Goal: Task Accomplishment & Management: Manage account settings

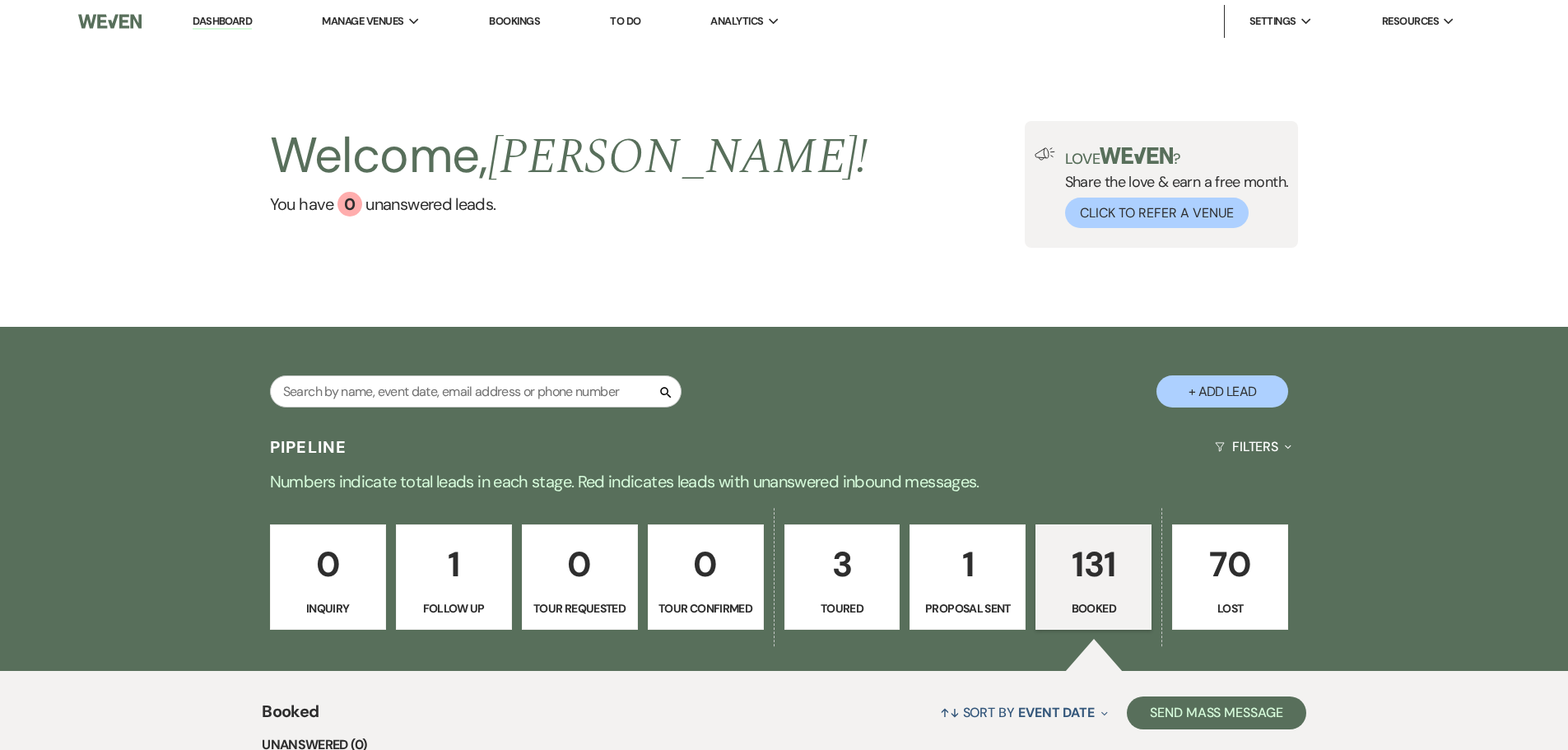
click at [1091, 566] on p "131" at bounding box center [1093, 564] width 94 height 55
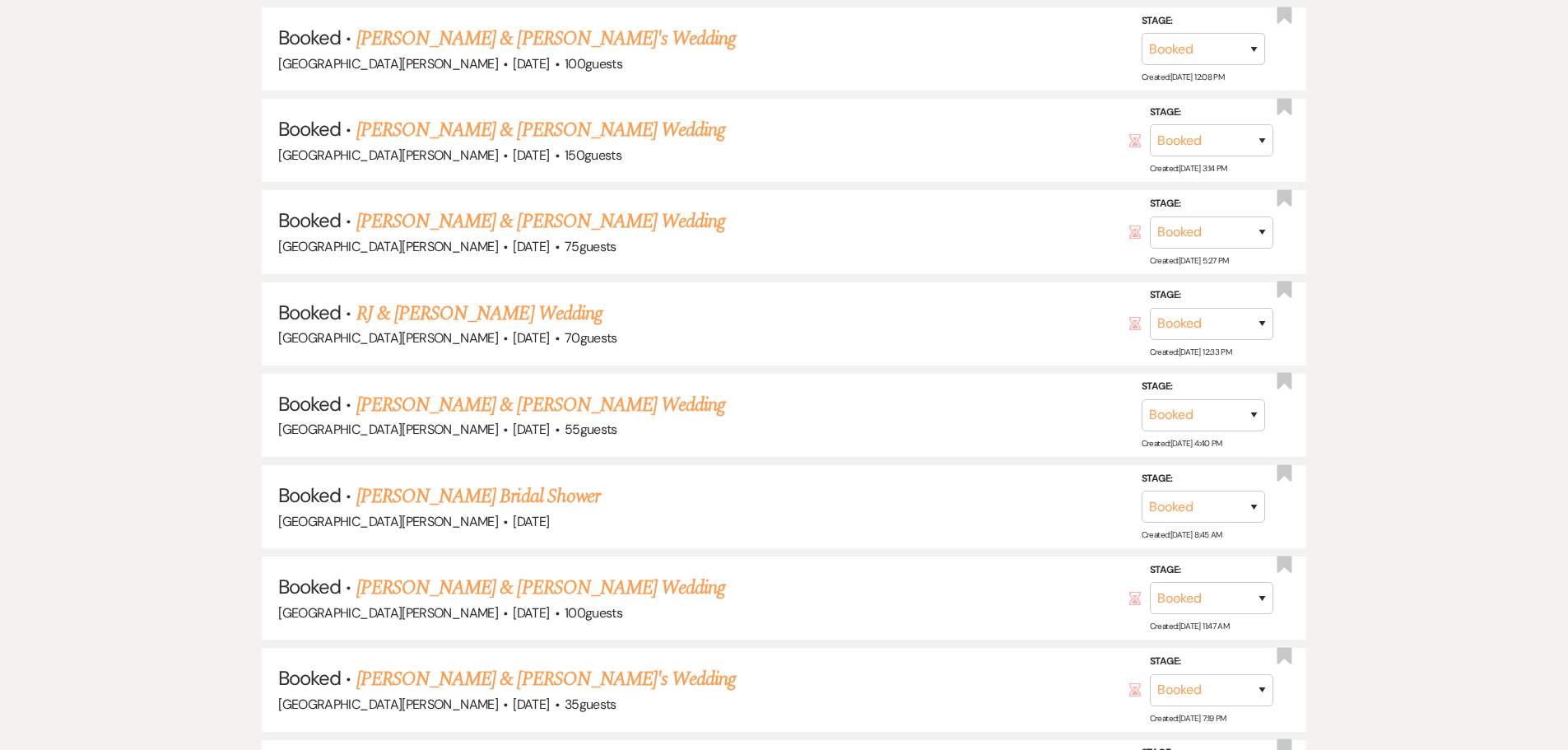
scroll to position [988, 0]
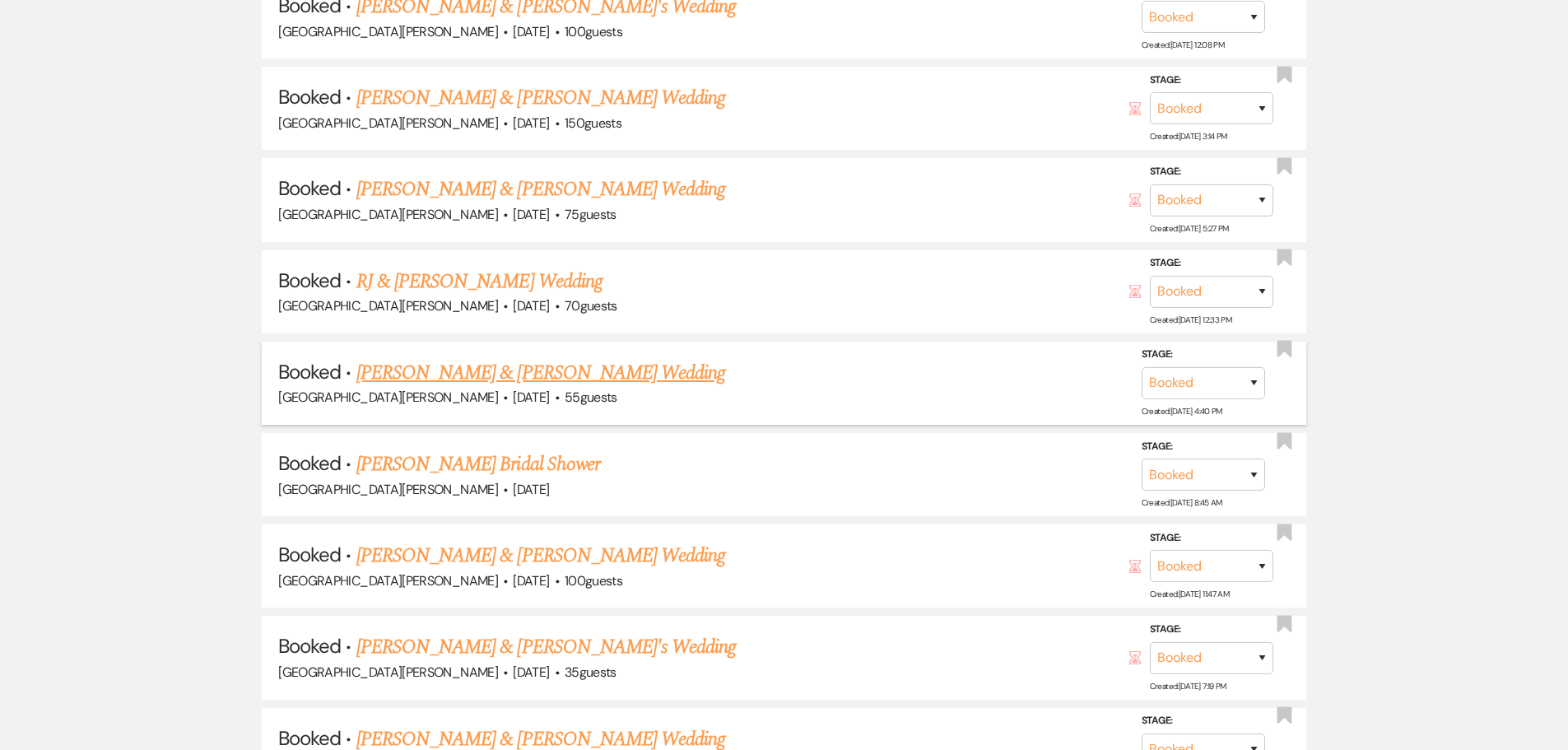
click at [492, 366] on link "[PERSON_NAME] & [PERSON_NAME] Wedding" at bounding box center [541, 372] width 369 height 30
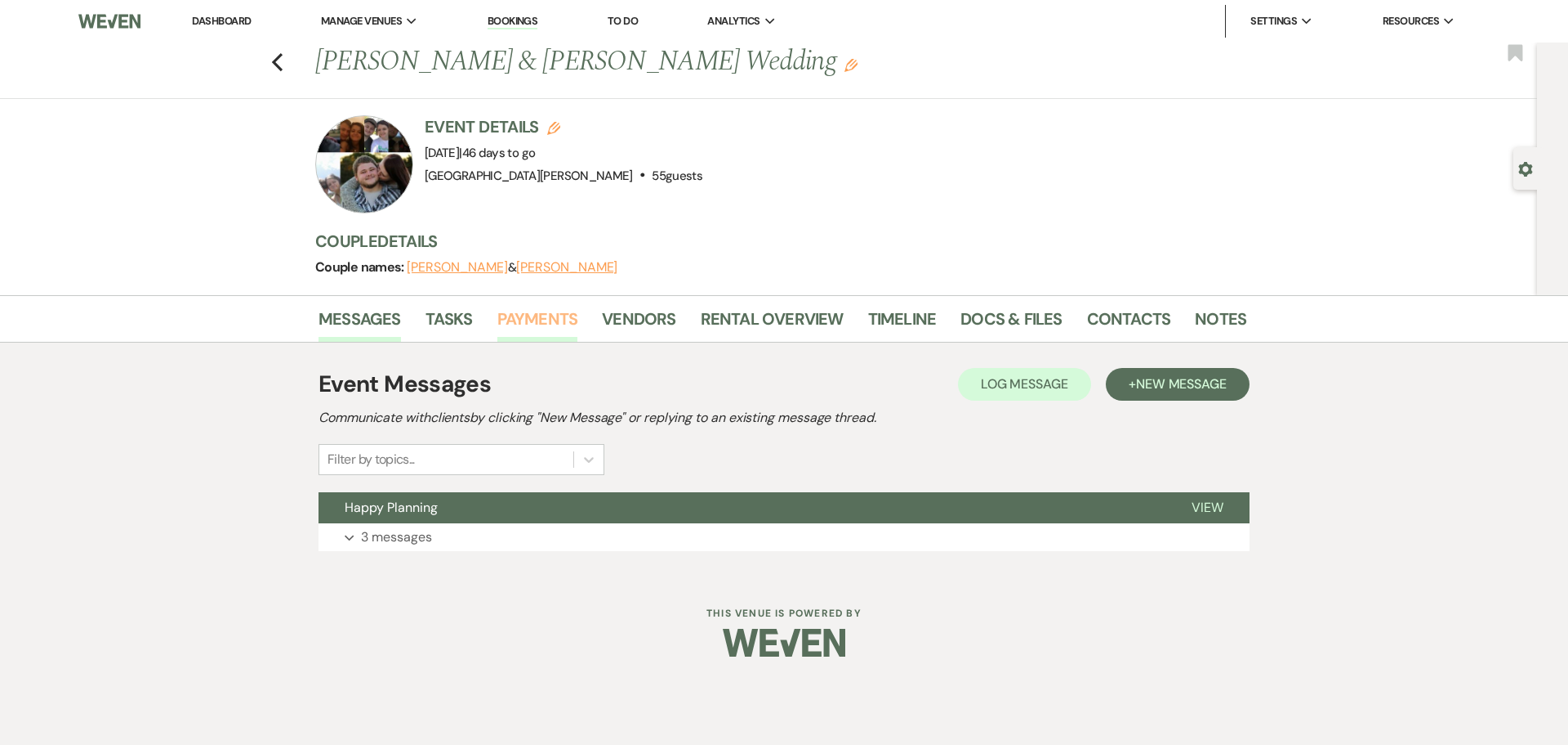
click at [541, 320] on link "Payments" at bounding box center [537, 323] width 81 height 36
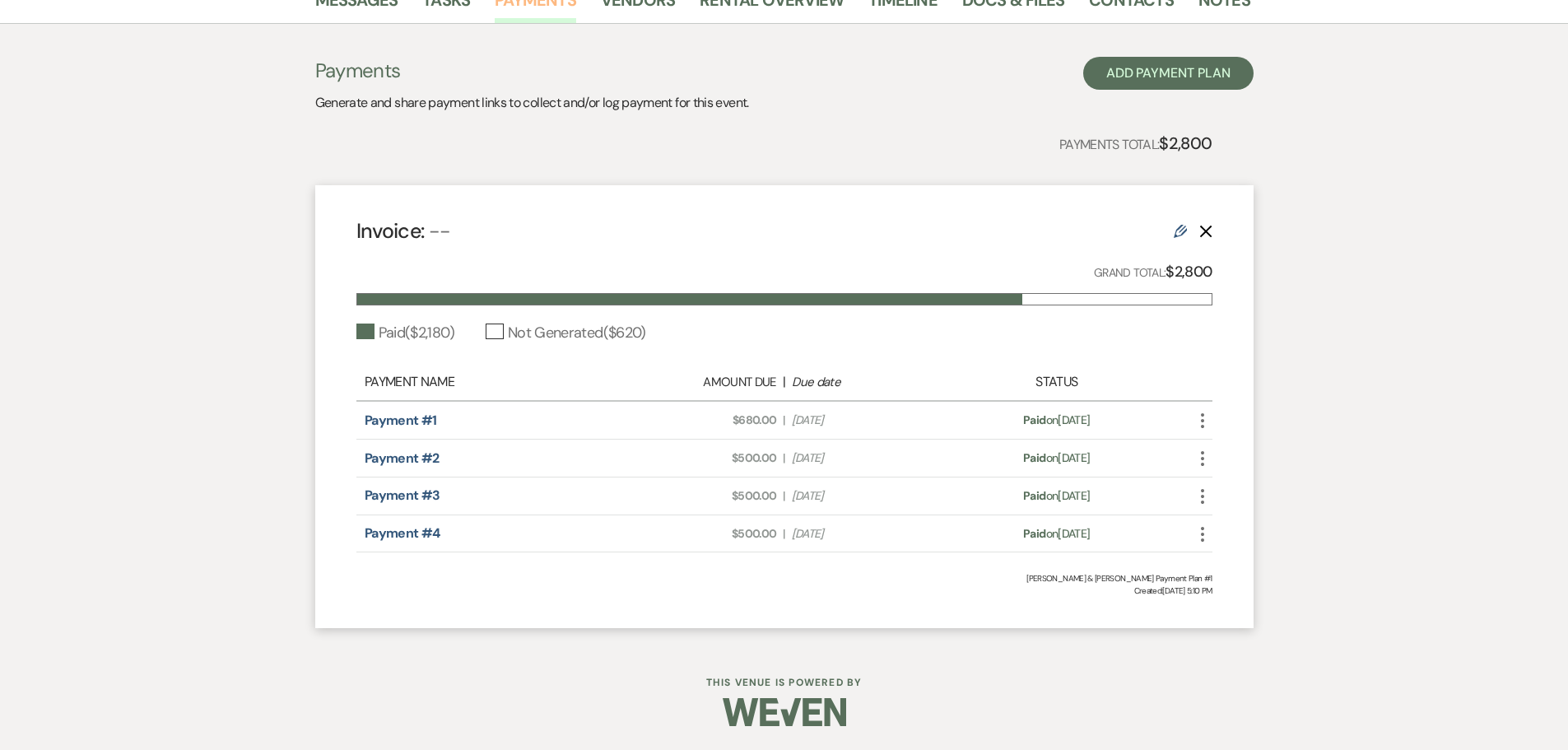
scroll to position [322, 0]
click at [1202, 531] on use "button" at bounding box center [1202, 533] width 3 height 15
click at [1241, 622] on link "Pencil Edit" at bounding box center [1276, 622] width 166 height 28
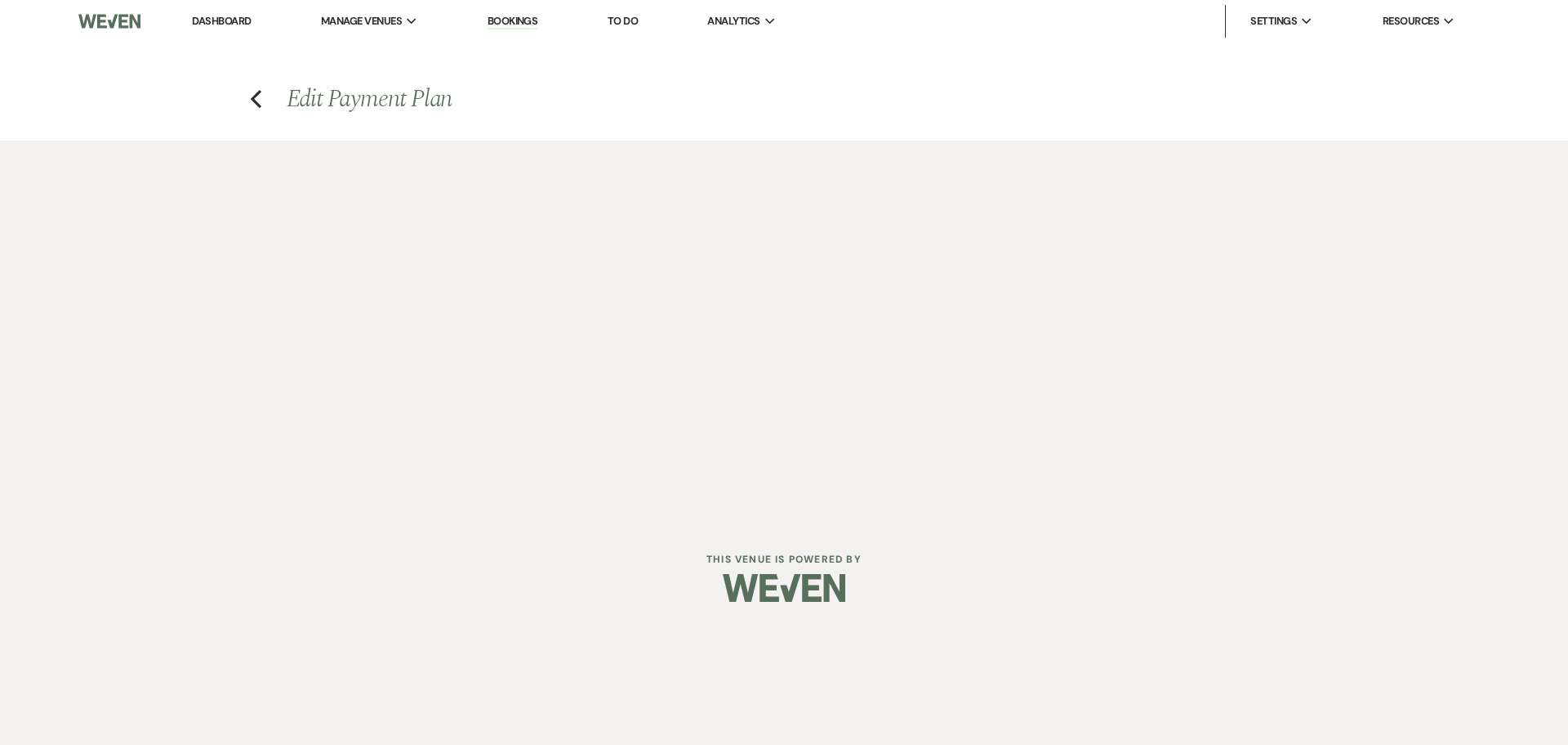
select select "1"
select select "true"
select select "1"
select select "true"
select select "1"
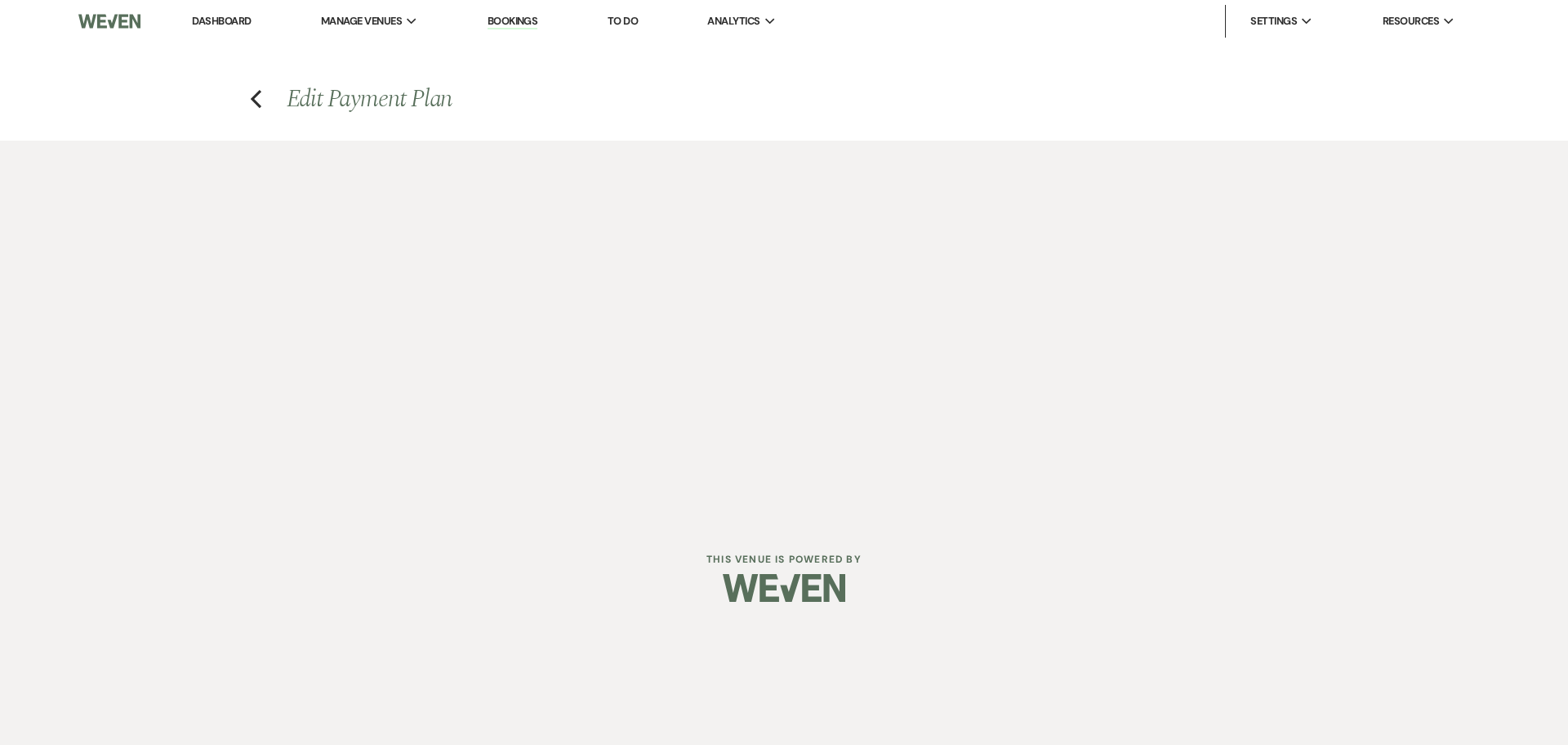
select select "true"
select select "1"
select select "true"
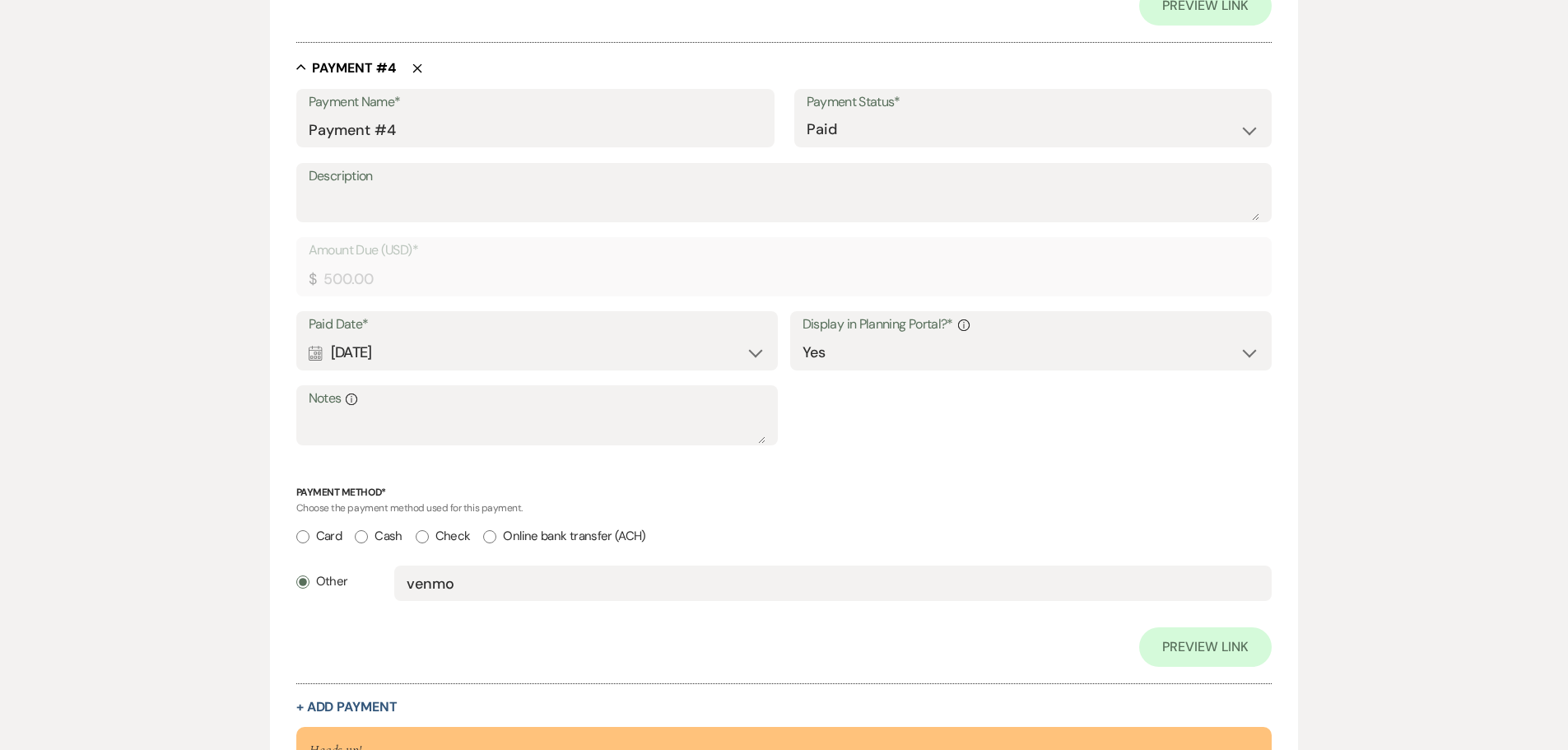
scroll to position [2564, 0]
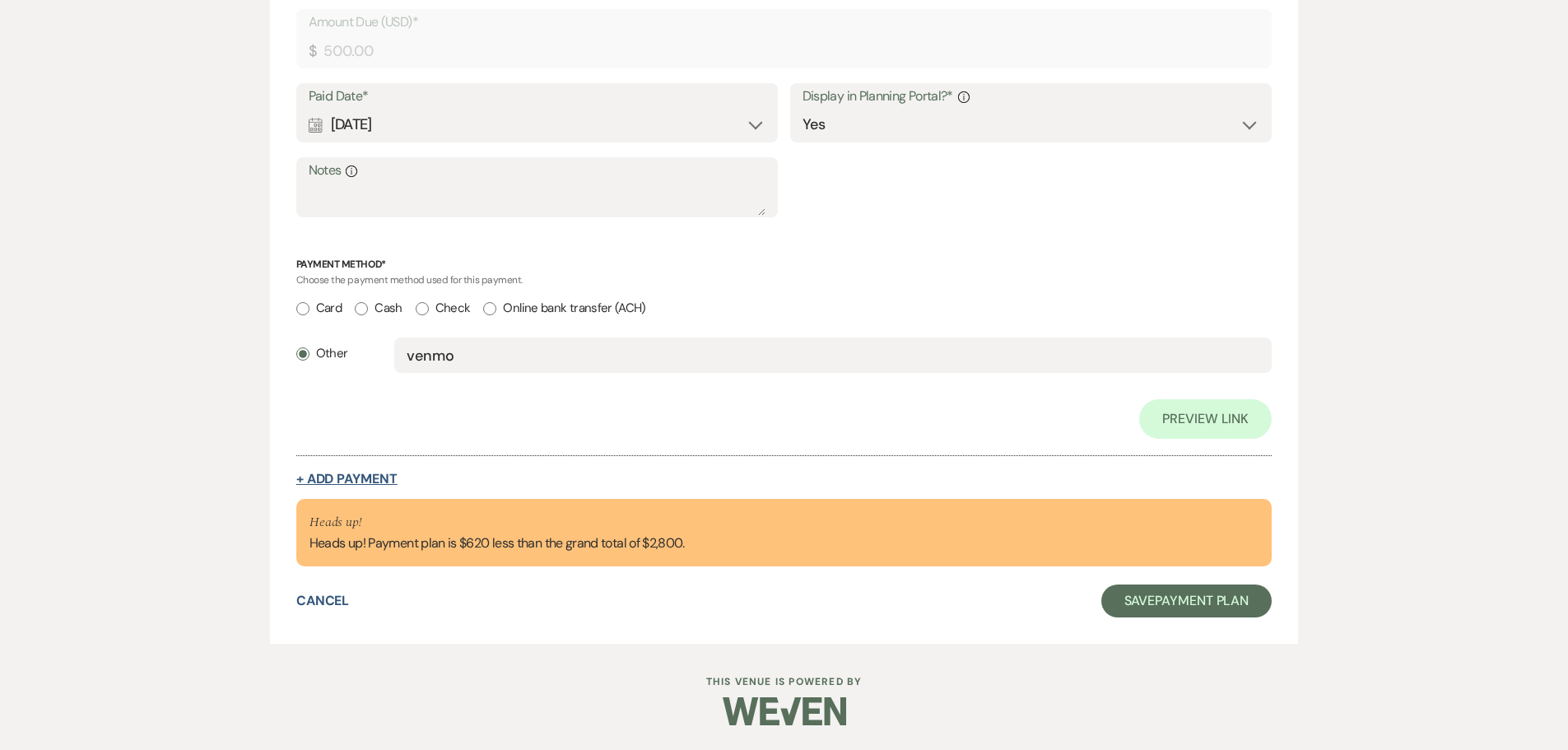
click at [352, 475] on button "+ Add Payment" at bounding box center [347, 478] width 101 height 13
select select "2"
select select "flat"
select select "true"
select select "client"
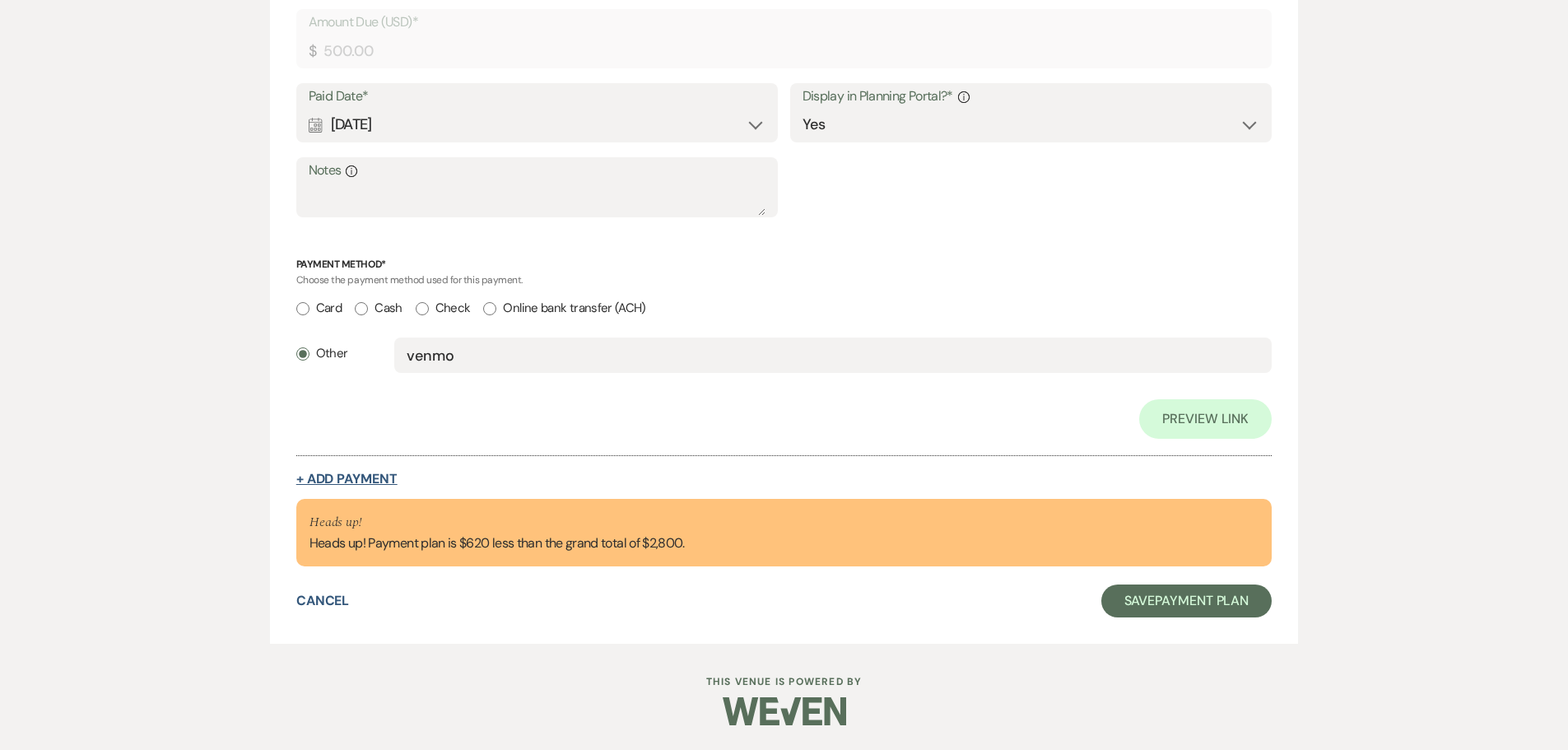
select select "weeks"
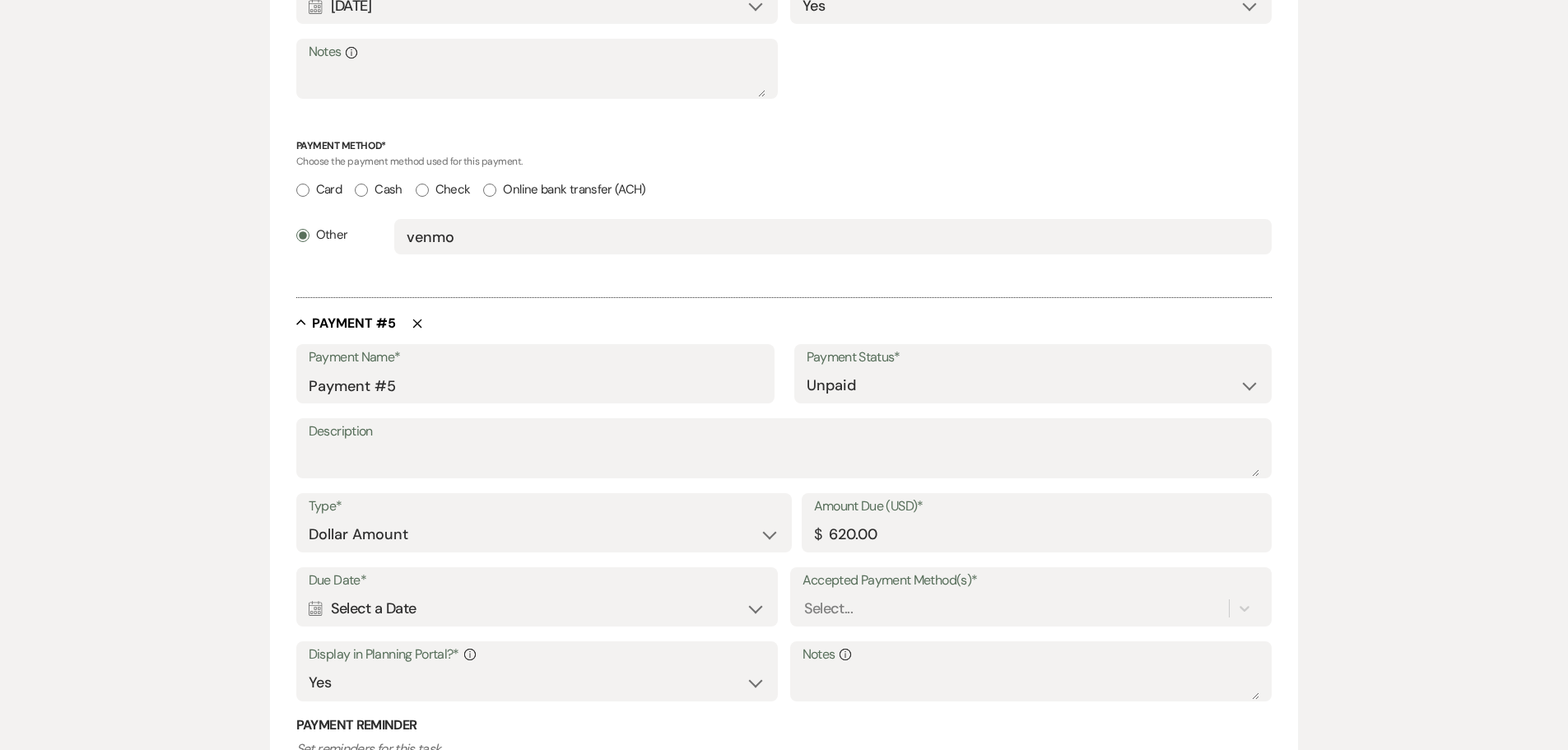
scroll to position [2446, 0]
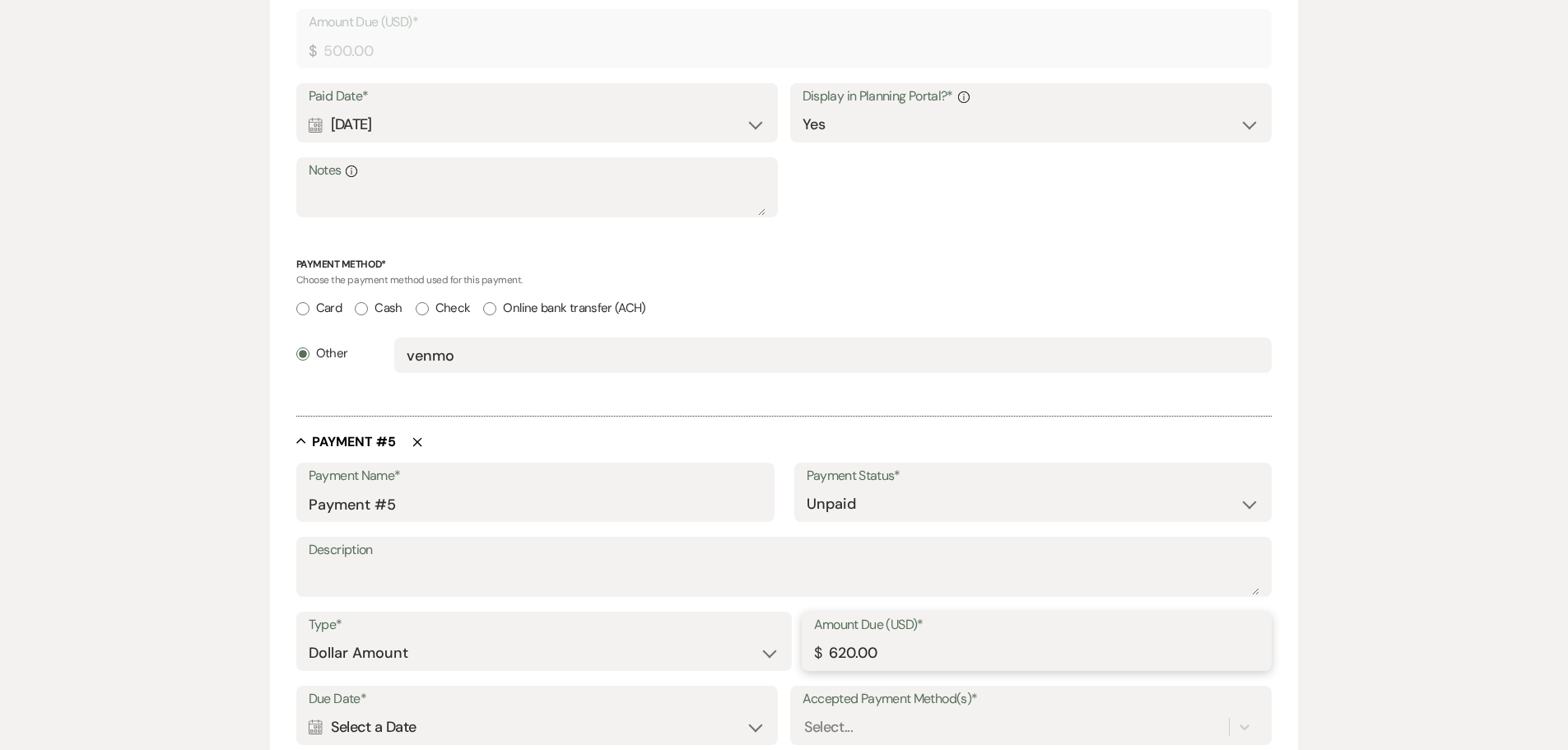
drag, startPoint x: 828, startPoint y: 652, endPoint x: 913, endPoint y: 654, distance: 85.0
click at [913, 654] on input "620.00" at bounding box center [1037, 653] width 446 height 32
type input "500.00"
click at [893, 503] on select "Paid Unpaid" at bounding box center [1034, 503] width 454 height 32
select select "1"
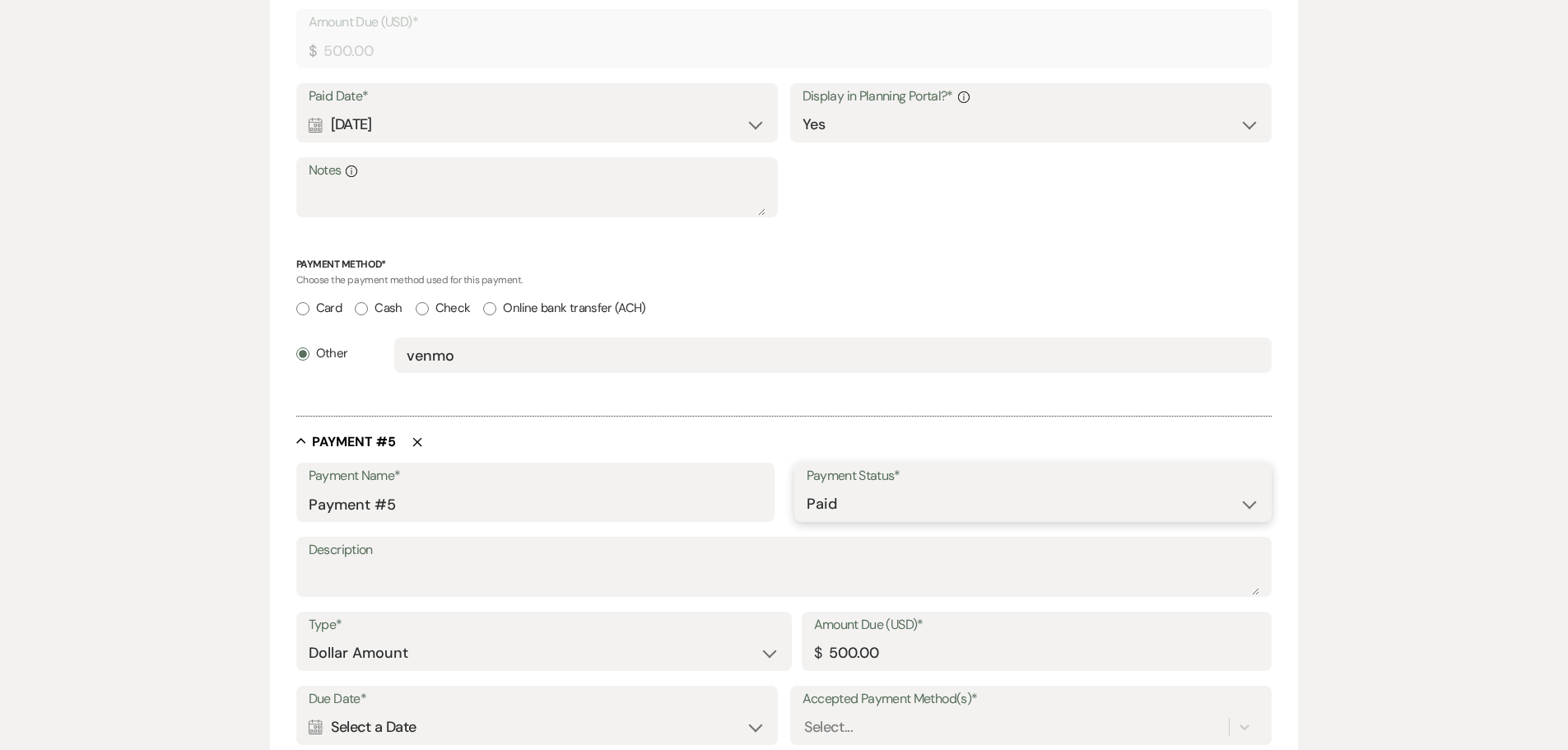
click at [807, 488] on select "Paid Unpaid" at bounding box center [1034, 503] width 454 height 32
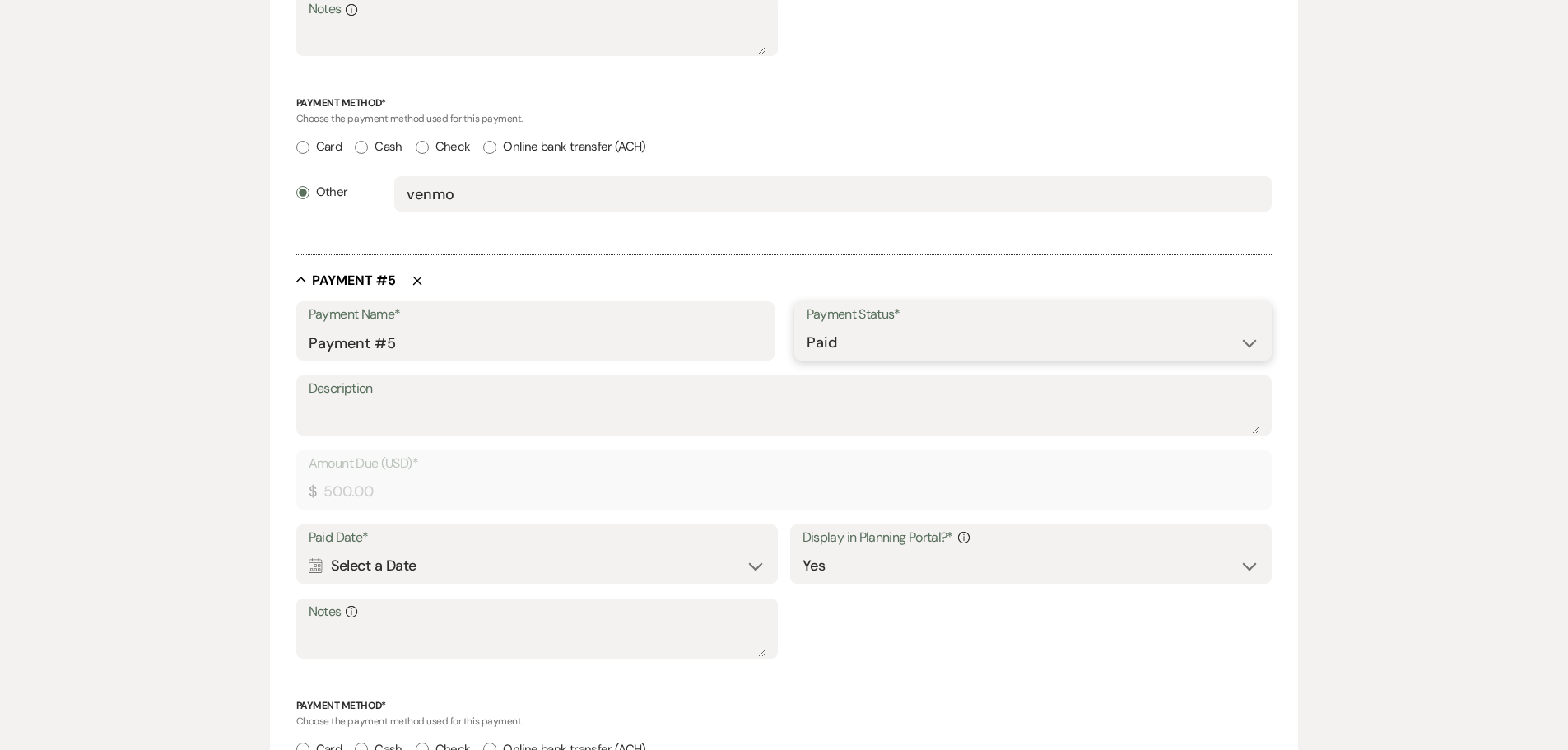
scroll to position [2610, 0]
click at [477, 549] on div "Calendar Select a Date Expand" at bounding box center [537, 562] width 457 height 32
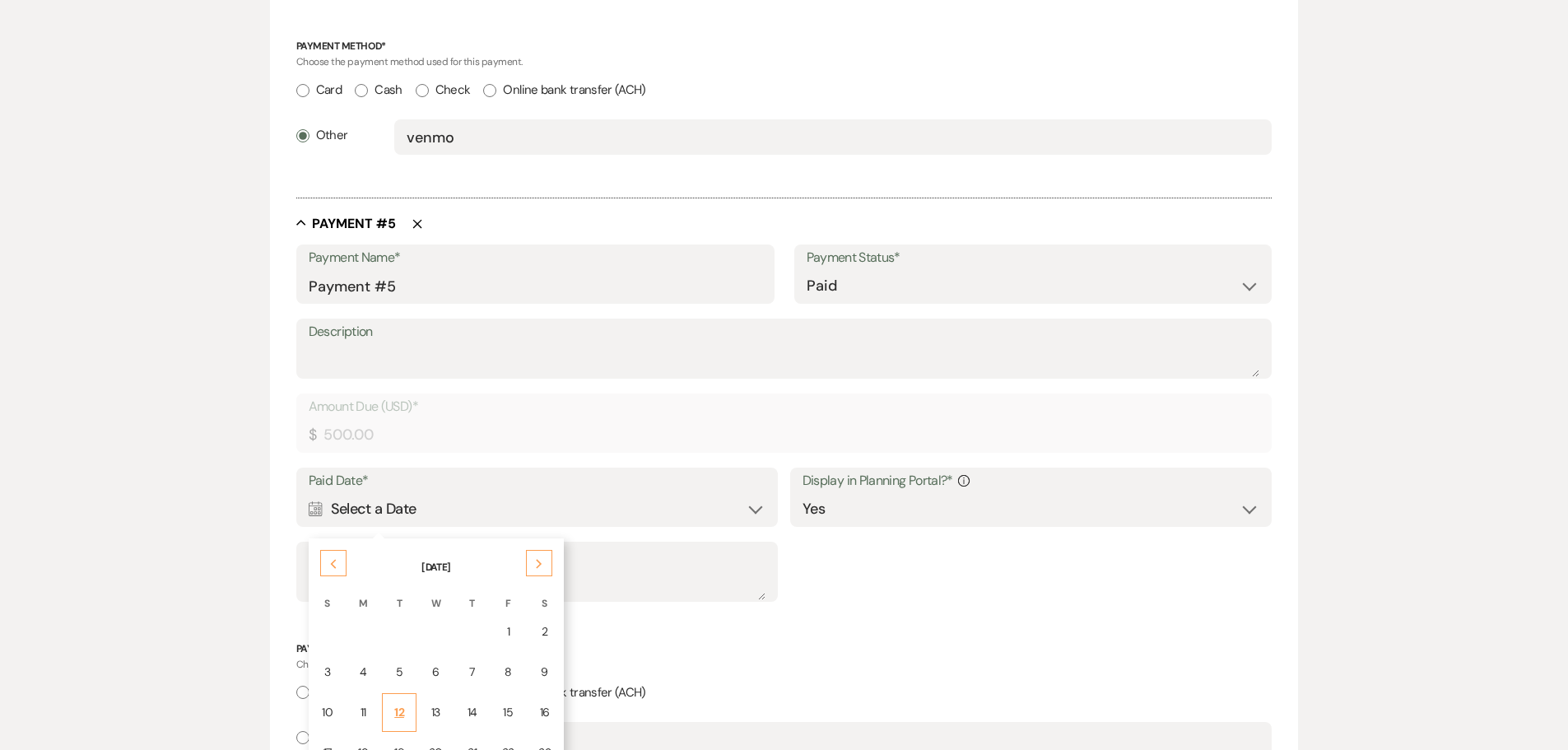
scroll to position [2692, 0]
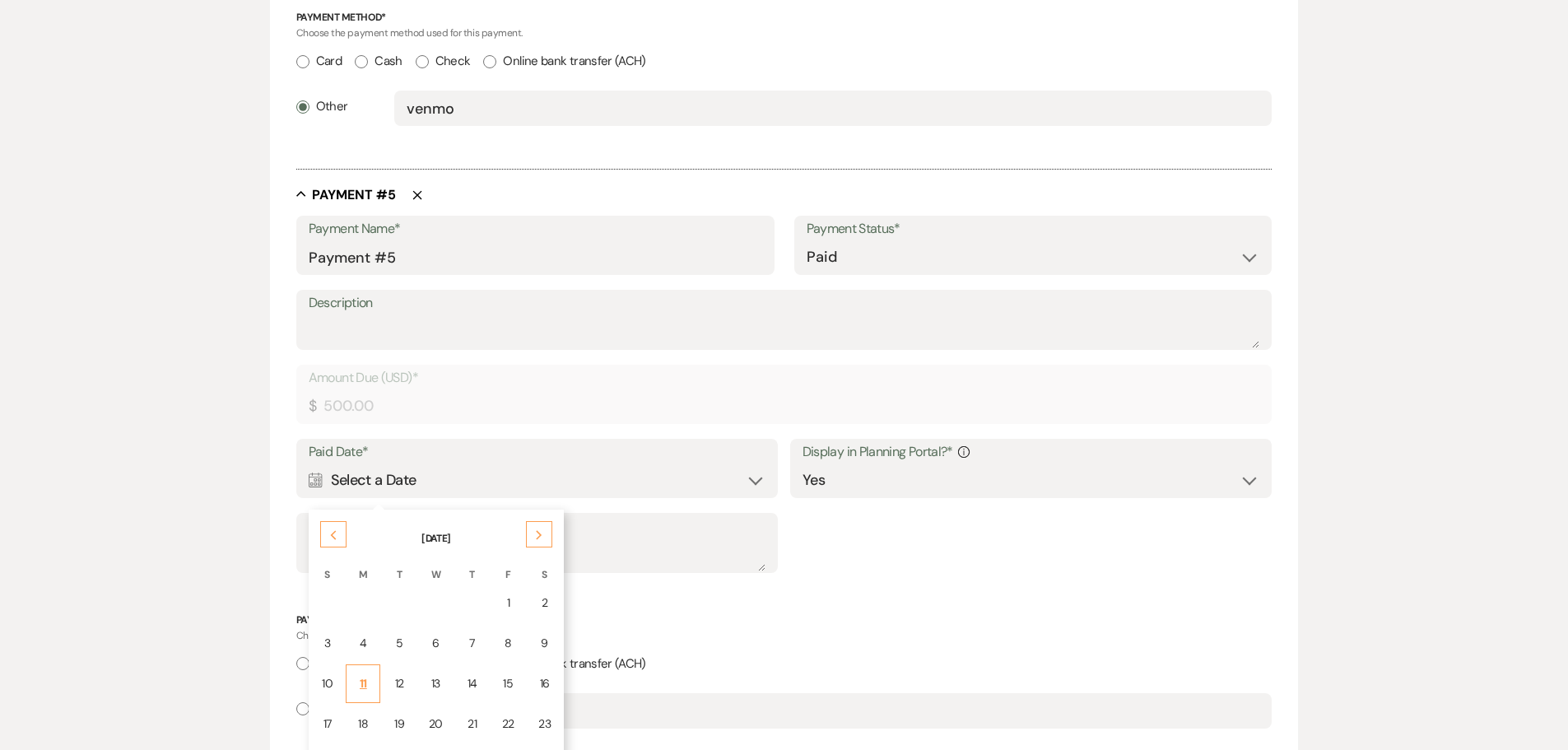
click at [359, 684] on div "11" at bounding box center [363, 684] width 13 height 17
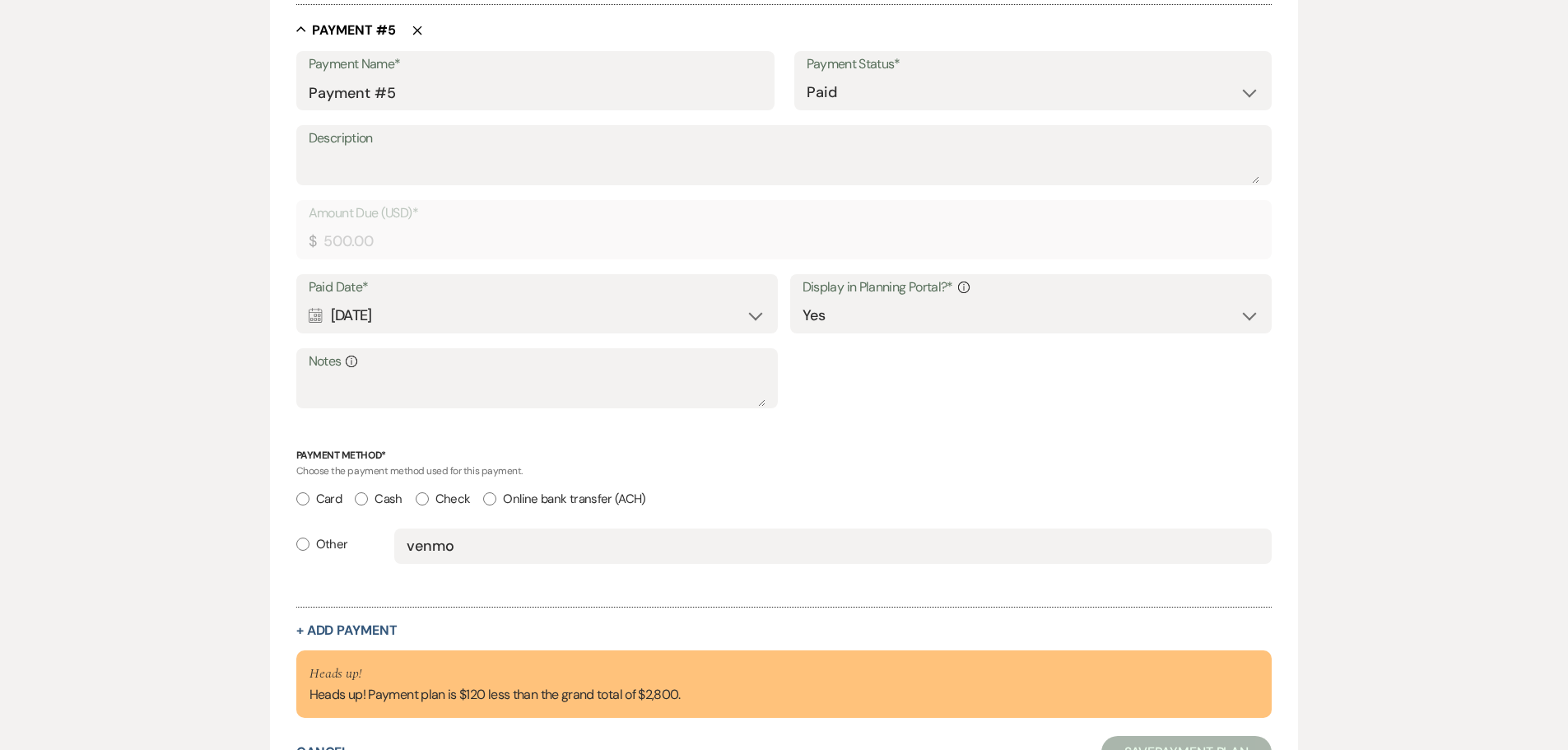
click at [303, 542] on input "Other" at bounding box center [303, 544] width 13 height 13
radio input "true"
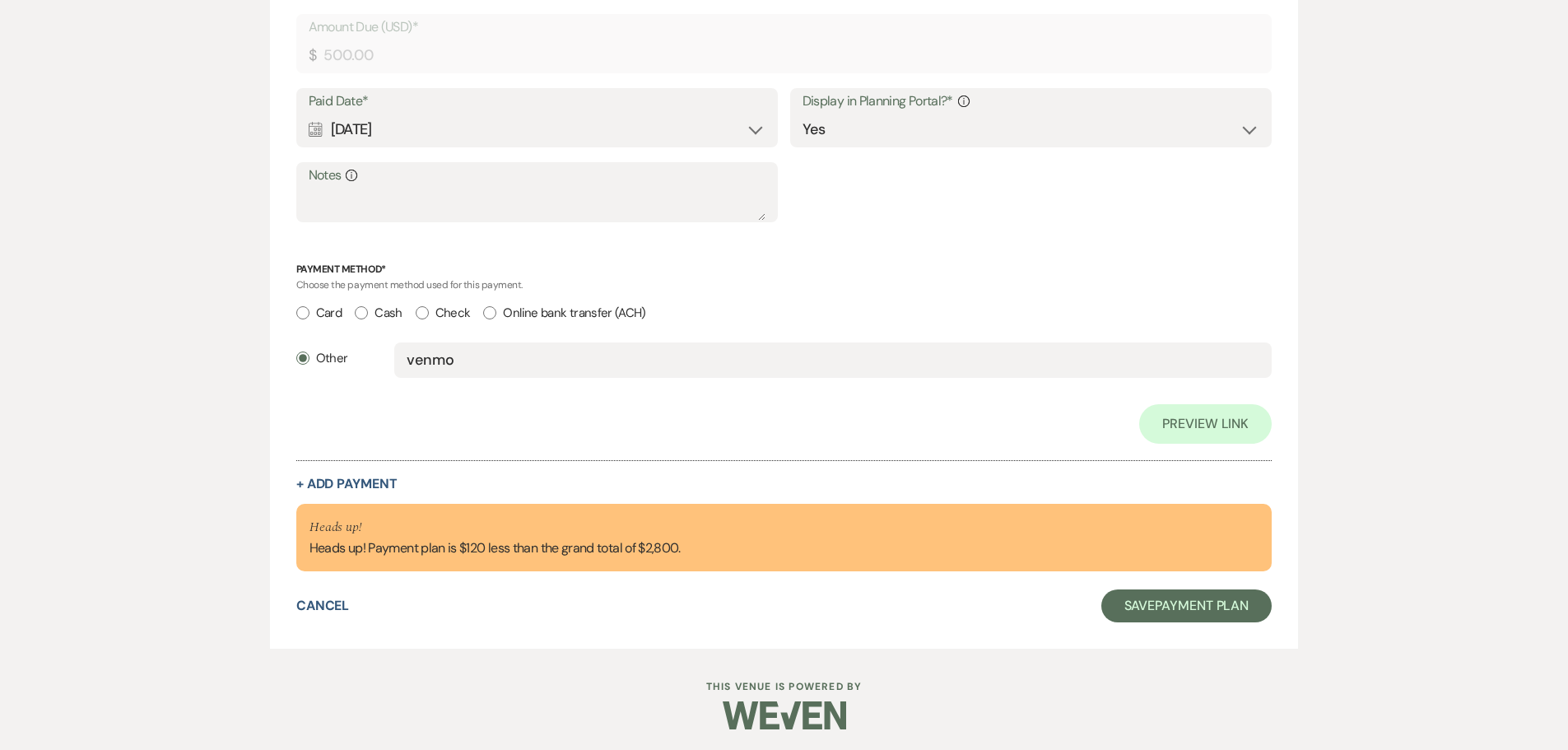
scroll to position [3205, 0]
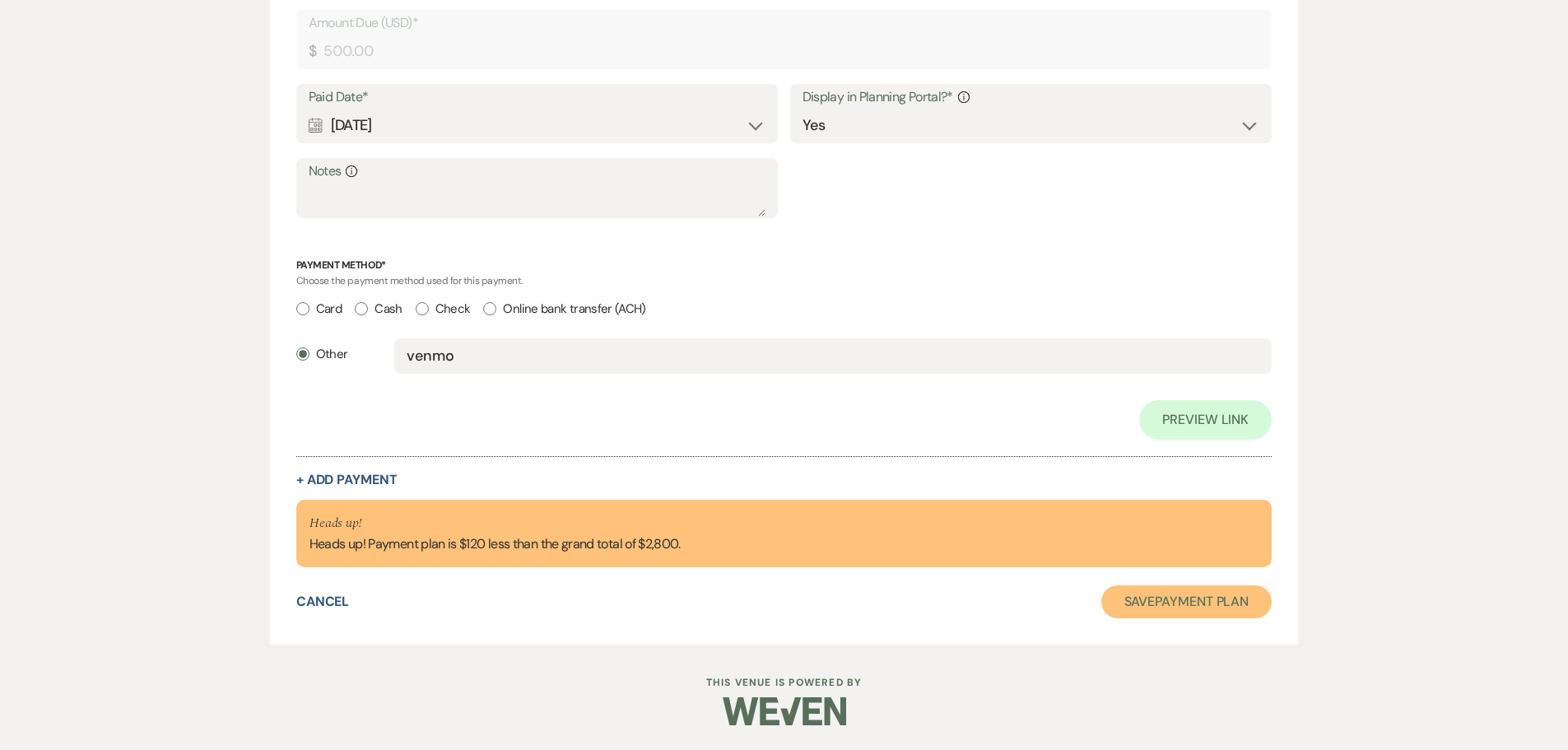
click at [1202, 605] on button "Save Payment Plan" at bounding box center [1188, 601] width 171 height 33
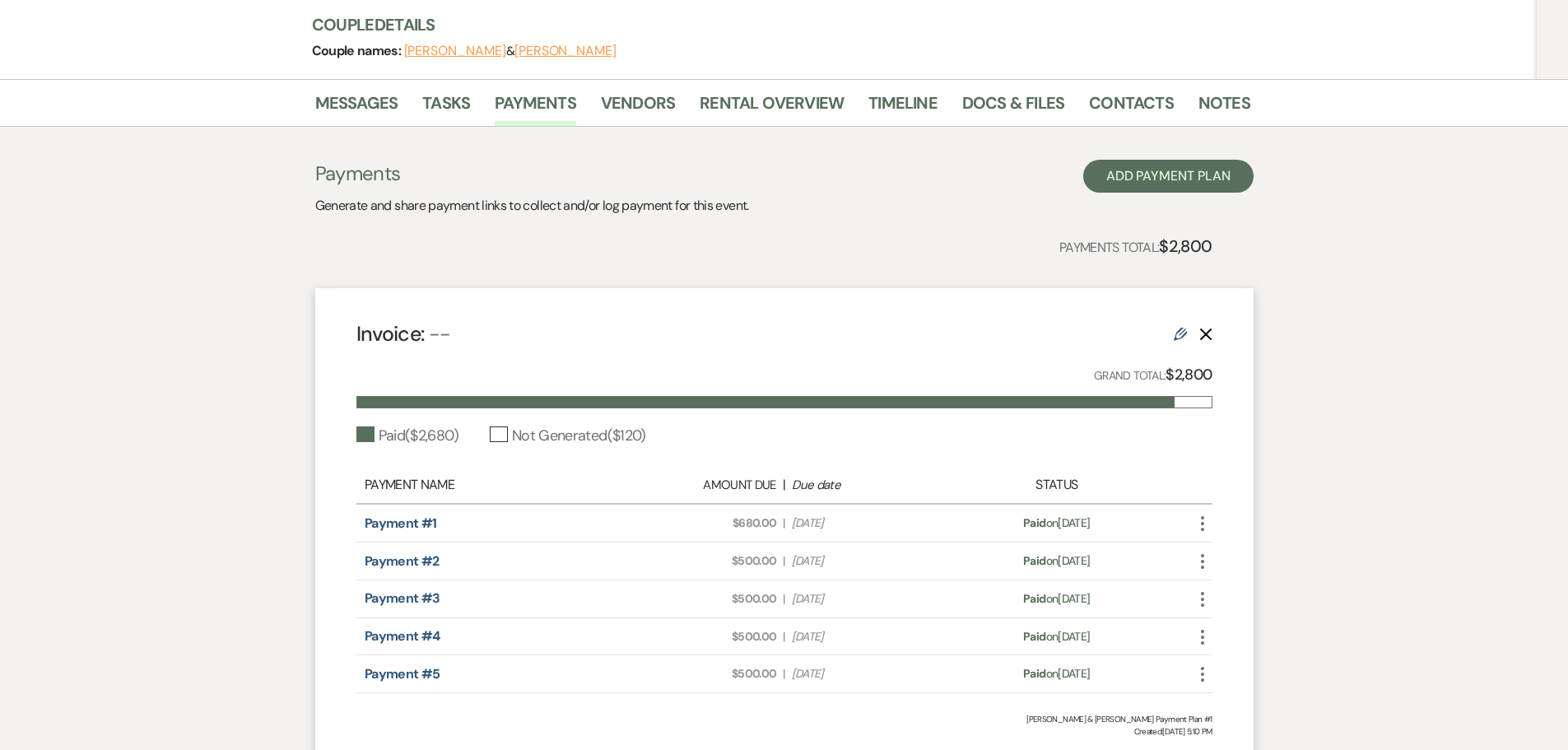
scroll to position [247, 0]
